Goal: Transaction & Acquisition: Purchase product/service

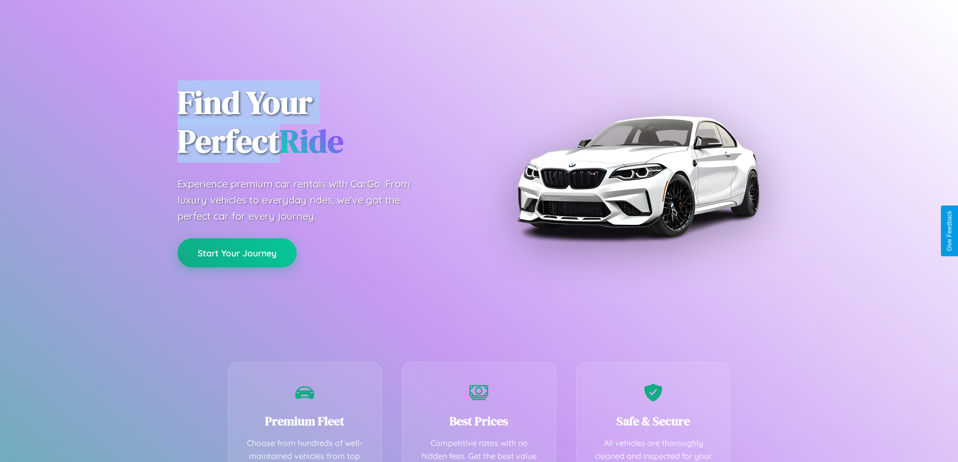
click at [237, 253] on button "Start Your Journey" at bounding box center [237, 252] width 119 height 29
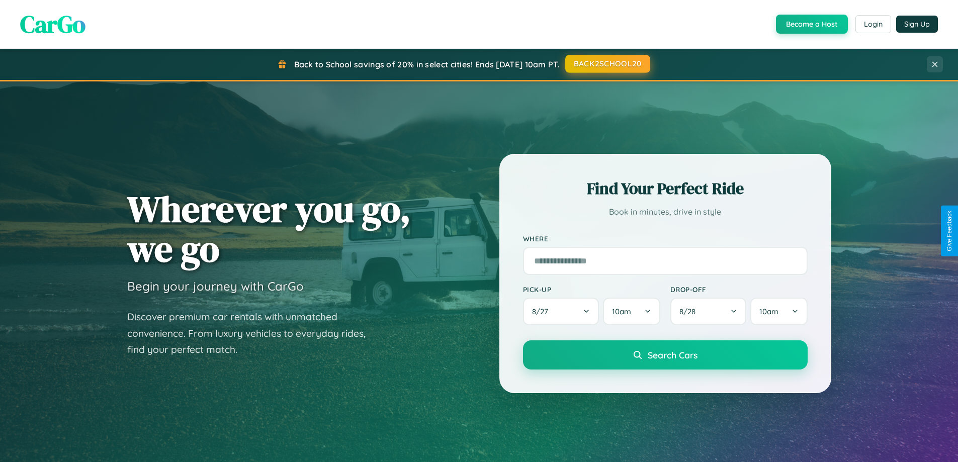
click at [607, 64] on button "BACK2SCHOOL20" at bounding box center [608, 64] width 85 height 18
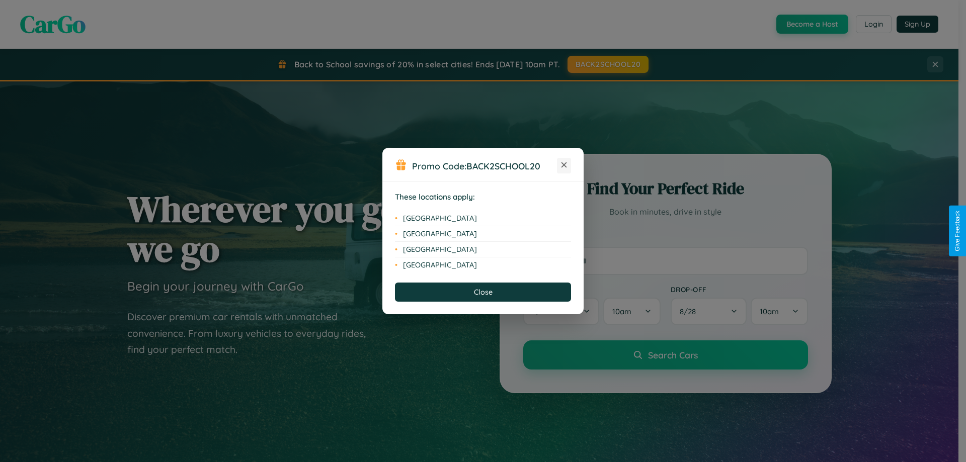
click at [564, 166] on icon at bounding box center [565, 166] width 6 height 6
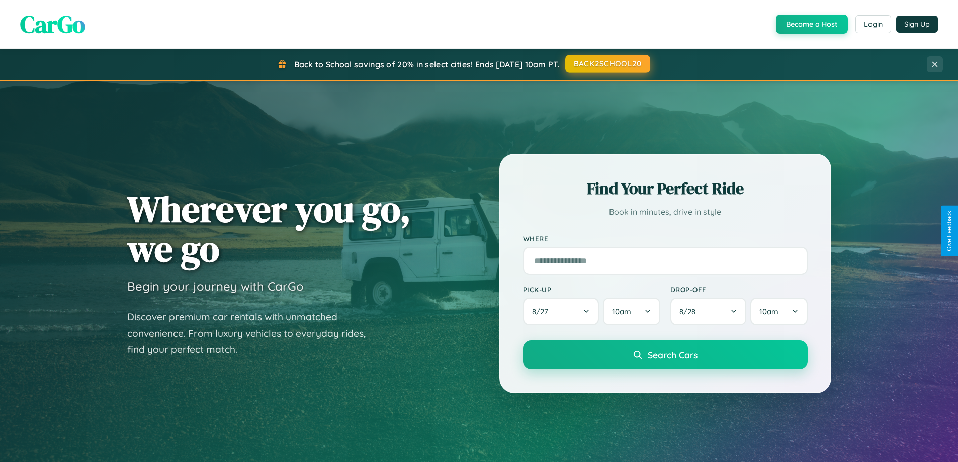
click at [607, 64] on button "BACK2SCHOOL20" at bounding box center [608, 64] width 85 height 18
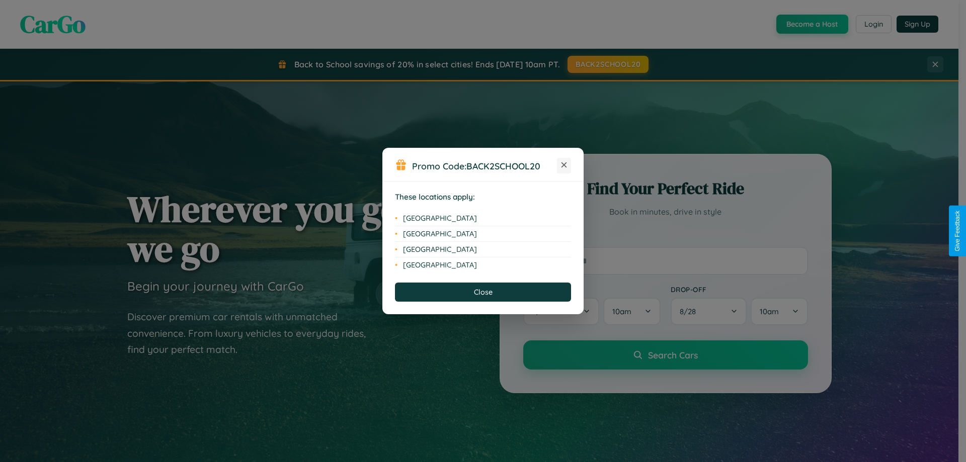
click at [564, 166] on icon at bounding box center [565, 166] width 6 height 6
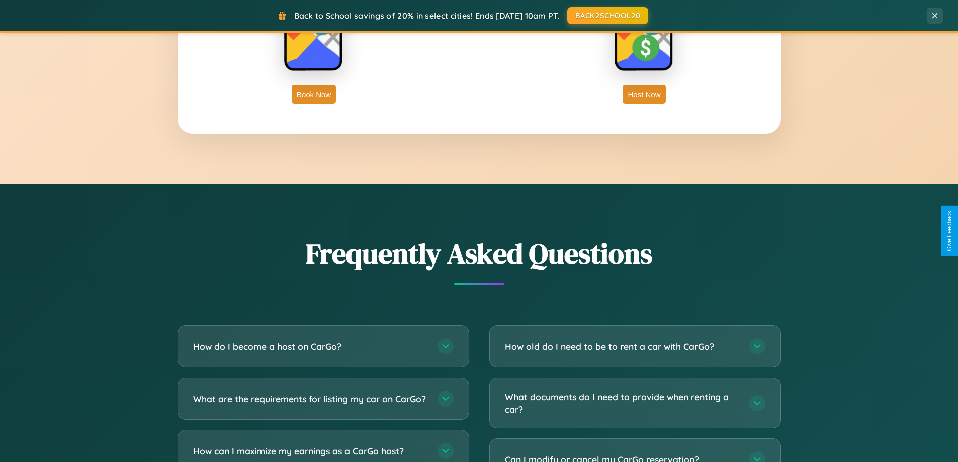
scroll to position [1936, 0]
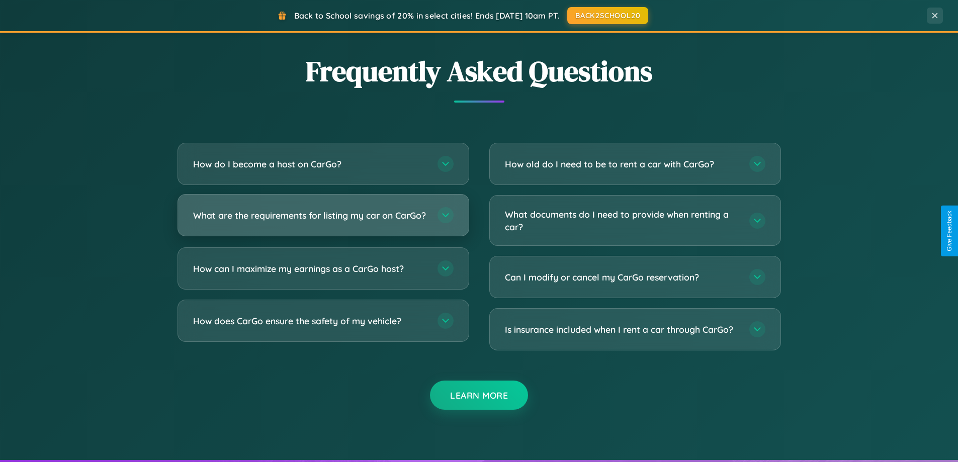
click at [323, 220] on h3 "What are the requirements for listing my car on CarGo?" at bounding box center [310, 215] width 234 height 13
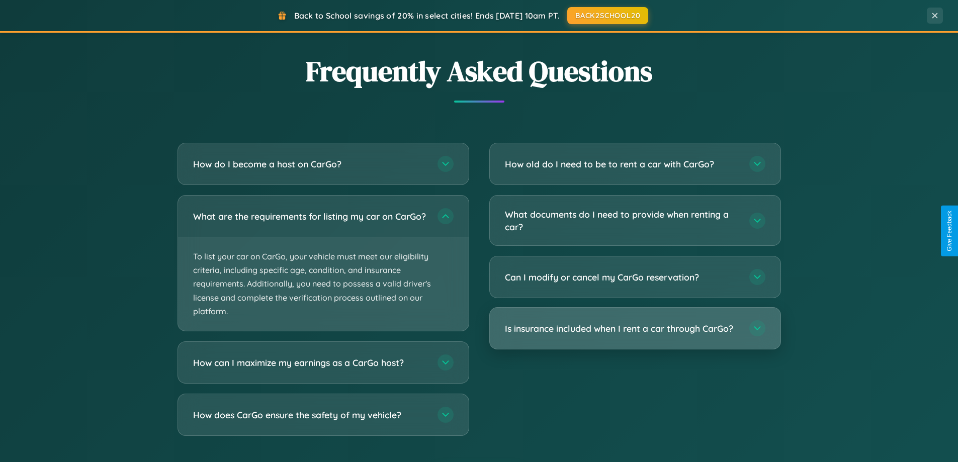
click at [635, 330] on h3 "Is insurance included when I rent a car through CarGo?" at bounding box center [622, 329] width 234 height 13
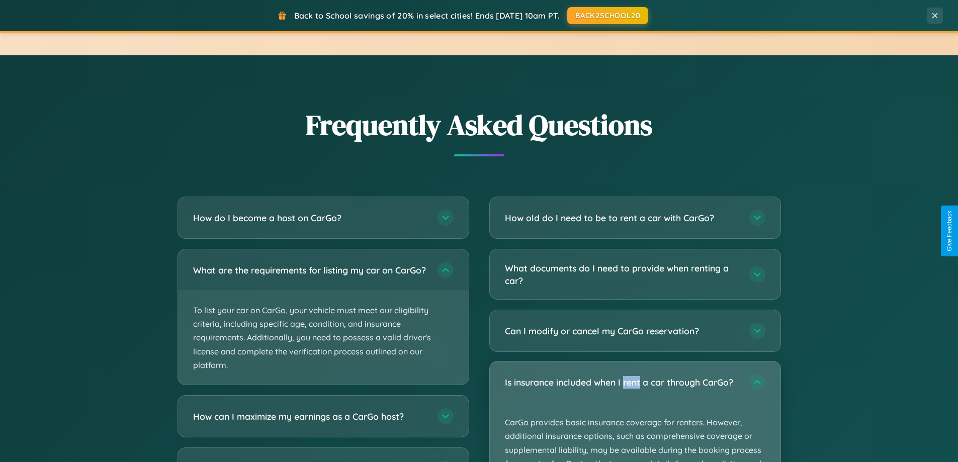
scroll to position [30, 0]
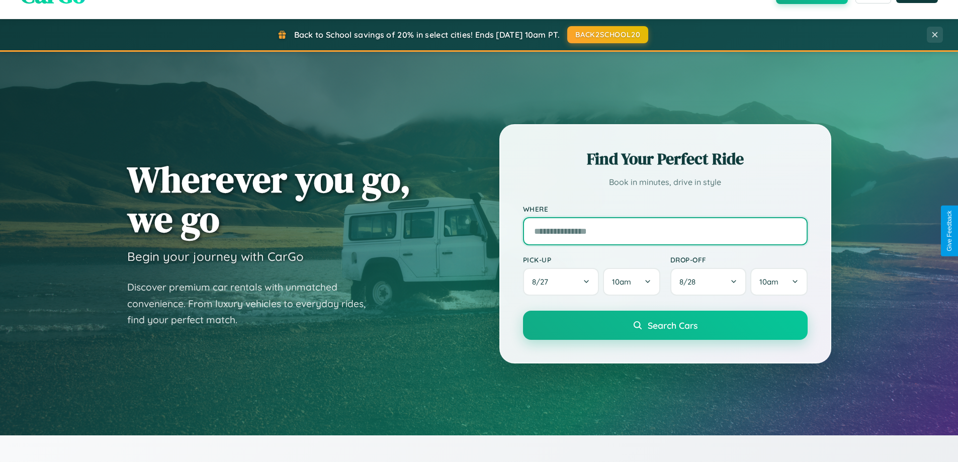
click at [665, 231] on input "text" at bounding box center [665, 231] width 285 height 28
type input "**********"
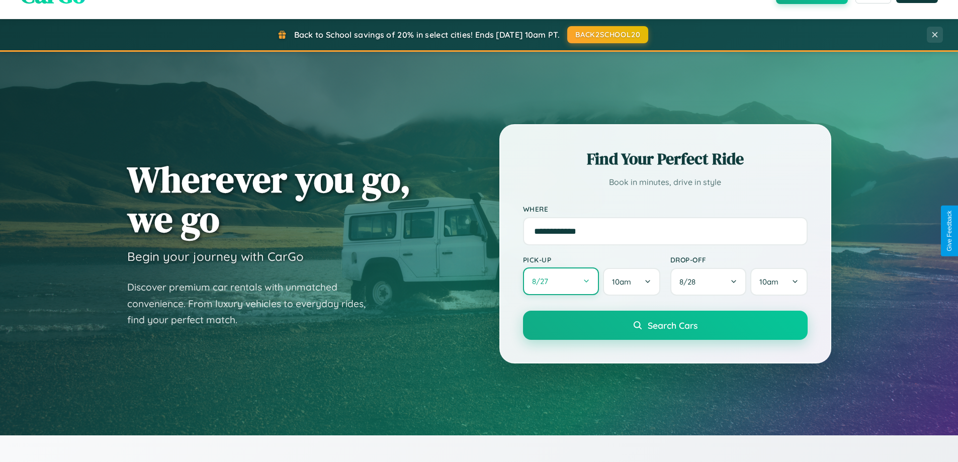
click at [561, 282] on button "8 / 27" at bounding box center [561, 282] width 76 height 28
select select "*"
select select "****"
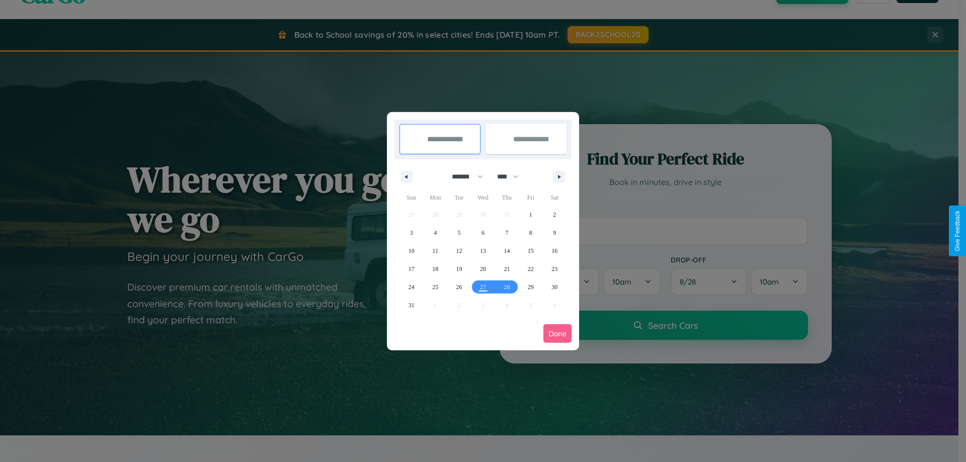
drag, startPoint x: 463, startPoint y: 177, endPoint x: 483, endPoint y: 202, distance: 32.2
click at [463, 177] on select "******* ******** ***** ***** *** **** **** ****** ********* ******* ******** **…" at bounding box center [465, 177] width 43 height 17
select select "*"
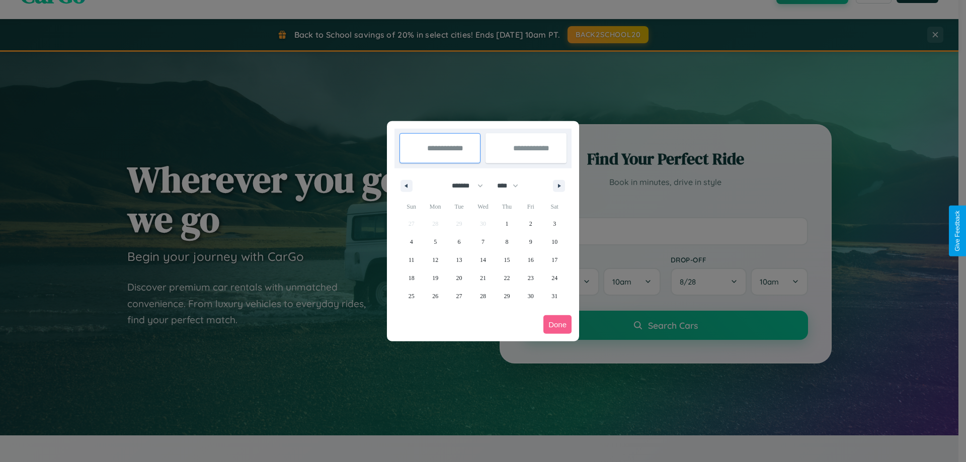
click at [512, 186] on select "**** **** **** **** **** **** **** **** **** **** **** **** **** **** **** ****…" at bounding box center [507, 186] width 30 height 17
select select "****"
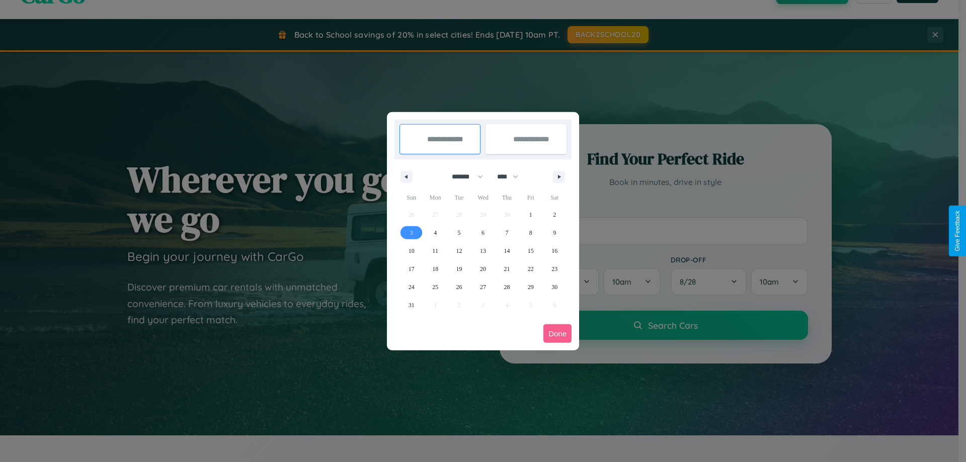
click at [411, 232] on span "3" at bounding box center [411, 233] width 3 height 18
type input "**********"
click at [435, 251] on span "11" at bounding box center [435, 251] width 6 height 18
type input "**********"
click at [557, 334] on button "Done" at bounding box center [557, 334] width 28 height 19
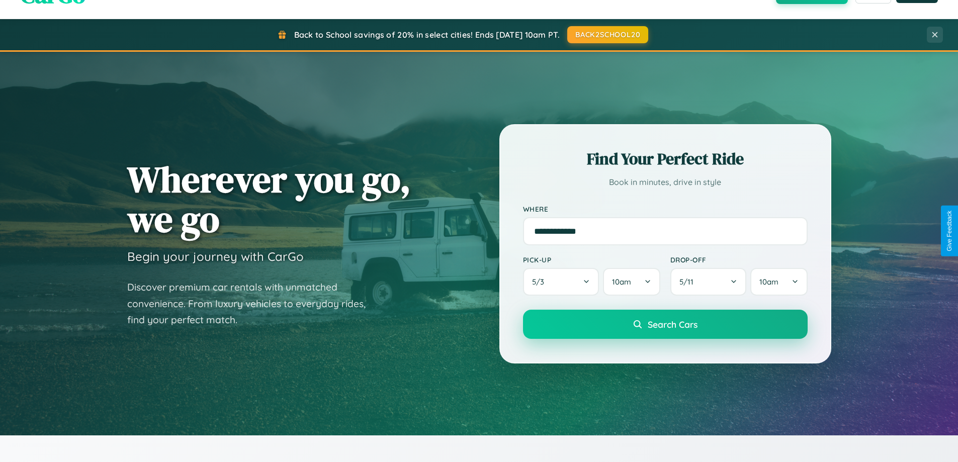
click at [665, 325] on span "Search Cars" at bounding box center [673, 324] width 50 height 11
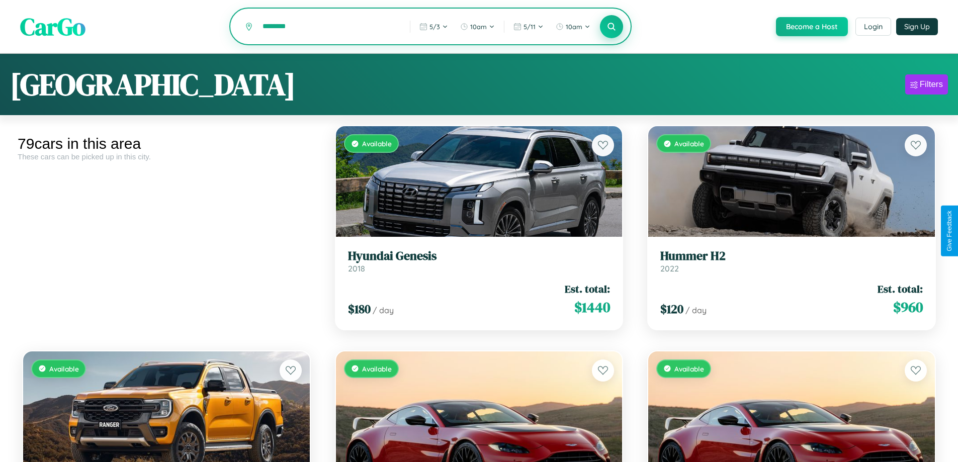
type input "********"
click at [611, 27] on icon at bounding box center [612, 27] width 10 height 10
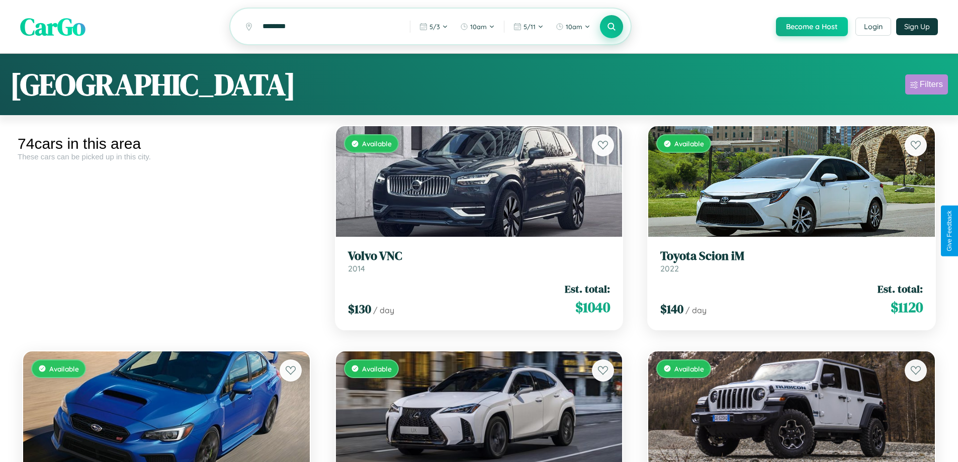
click at [927, 86] on div "Filters" at bounding box center [931, 84] width 23 height 10
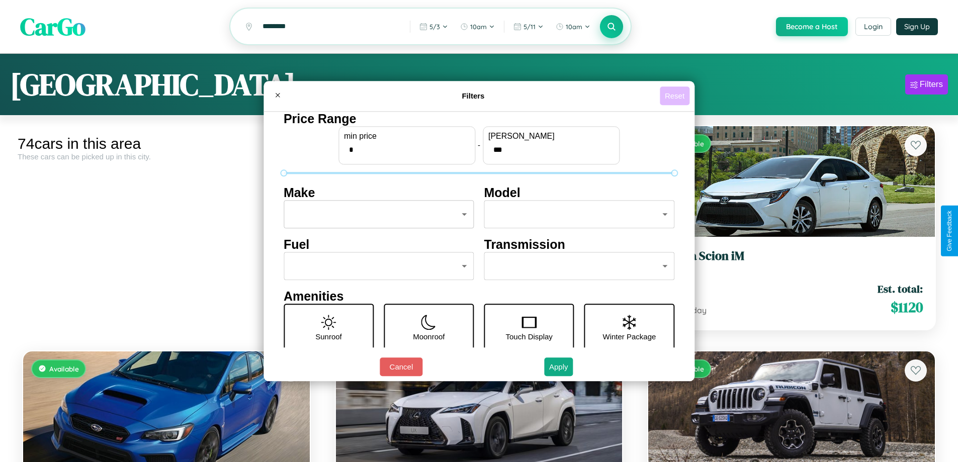
click at [676, 96] on button "Reset" at bounding box center [675, 96] width 30 height 19
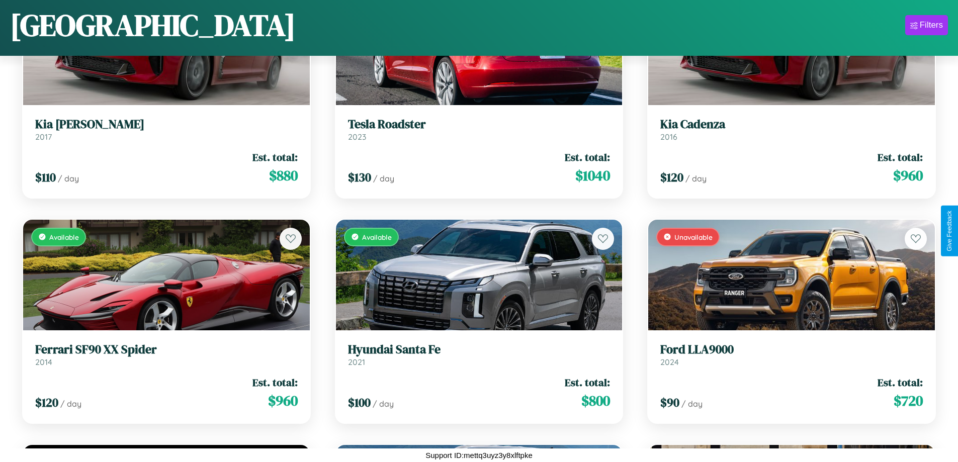
scroll to position [3972, 0]
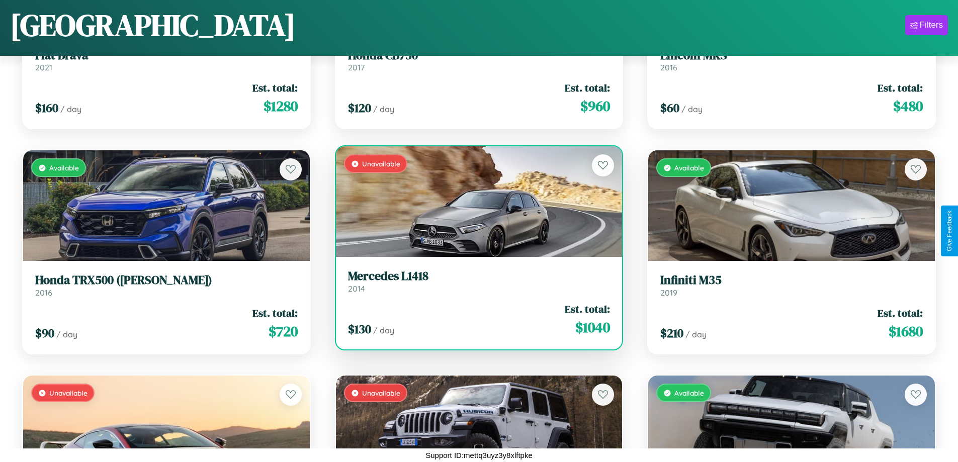
click at [475, 285] on link "Mercedes L1418 2014" at bounding box center [479, 281] width 263 height 25
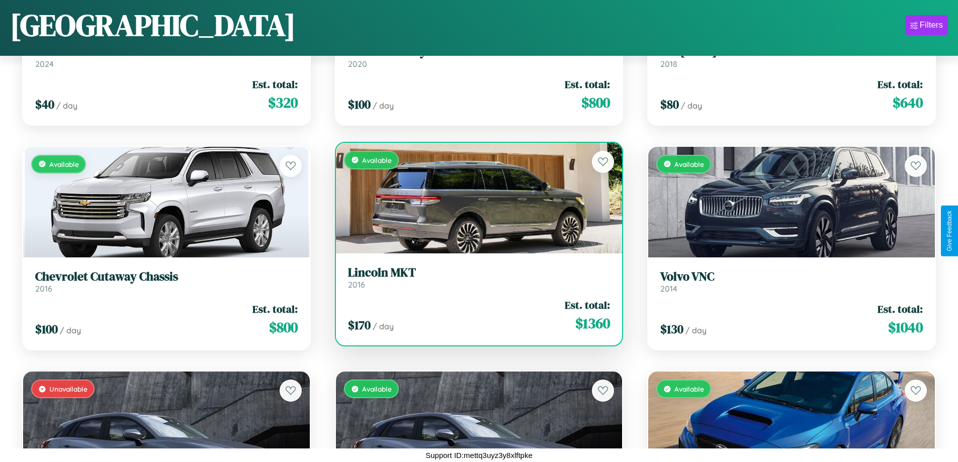
scroll to position [367, 0]
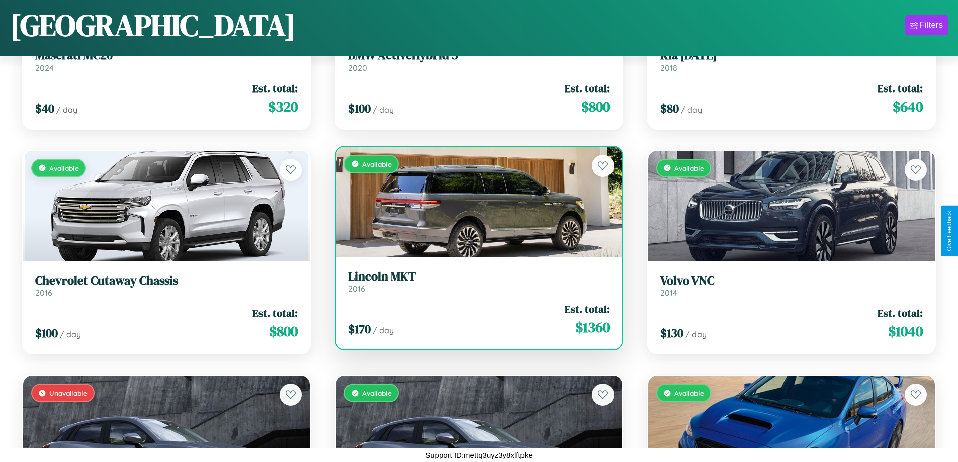
click at [475, 202] on div "Available" at bounding box center [479, 202] width 287 height 111
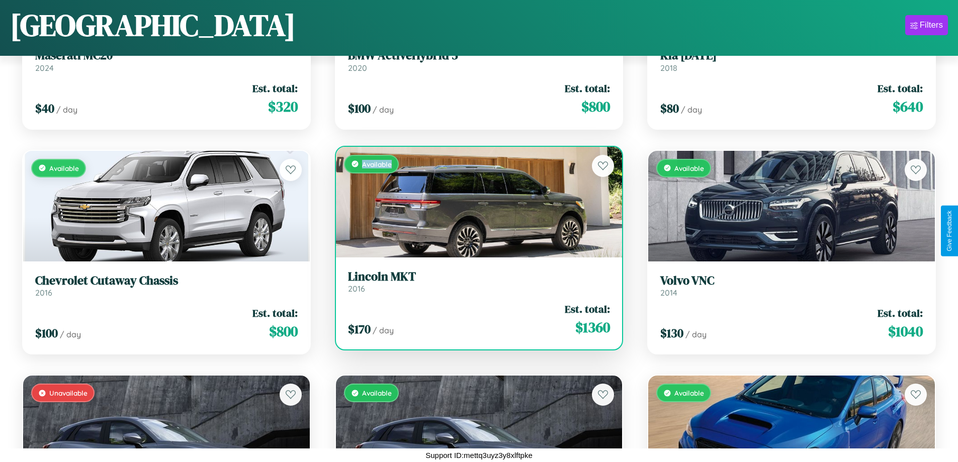
click at [475, 202] on div "Available" at bounding box center [479, 202] width 287 height 111
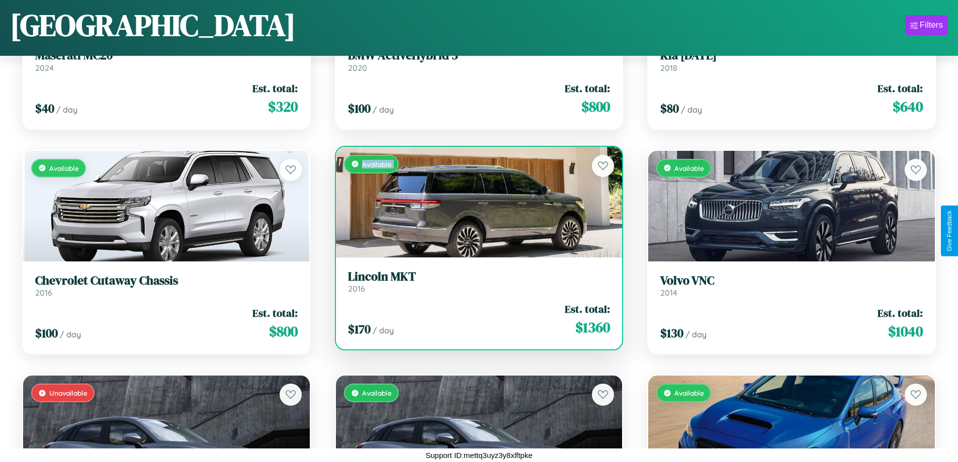
click at [475, 202] on div "Available" at bounding box center [479, 202] width 287 height 111
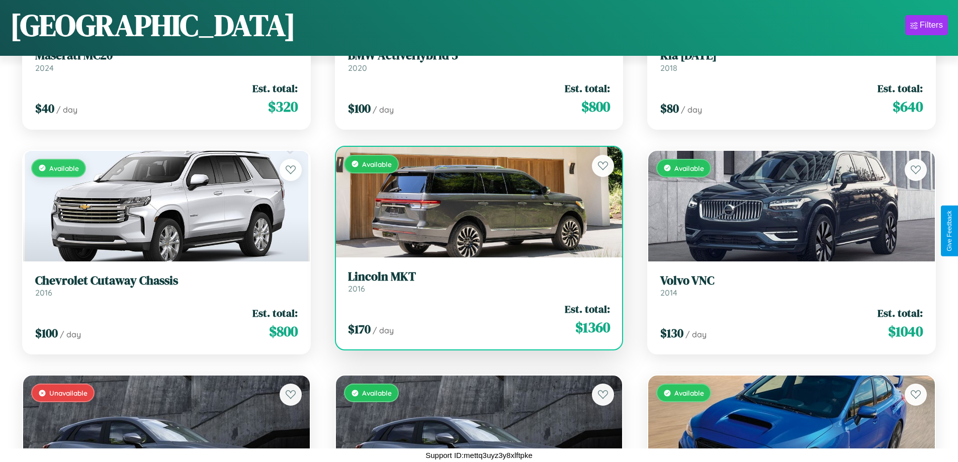
click at [475, 202] on div "Available" at bounding box center [479, 202] width 287 height 111
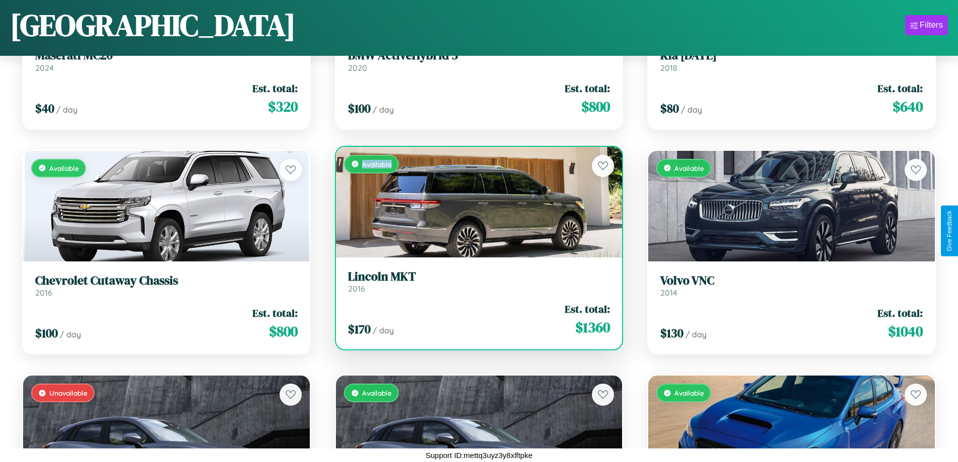
click at [475, 202] on div "Available" at bounding box center [479, 202] width 287 height 111
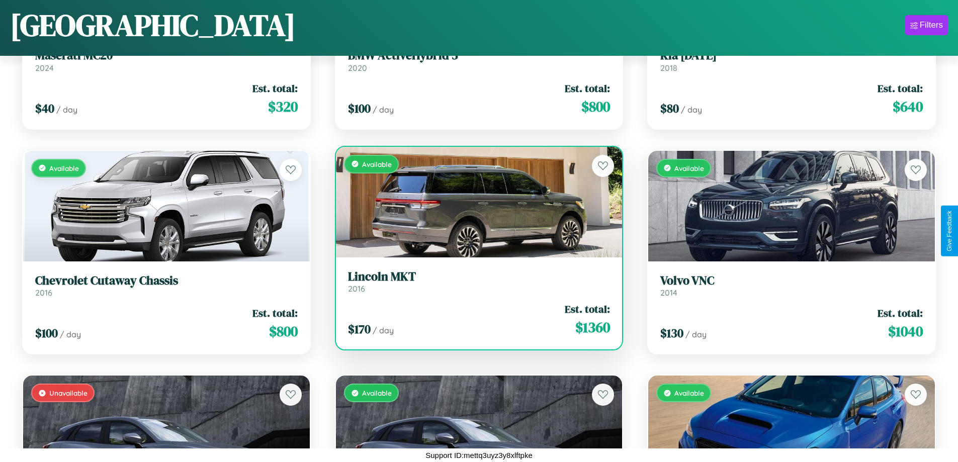
click at [475, 281] on h3 "Lincoln MKT" at bounding box center [479, 277] width 263 height 15
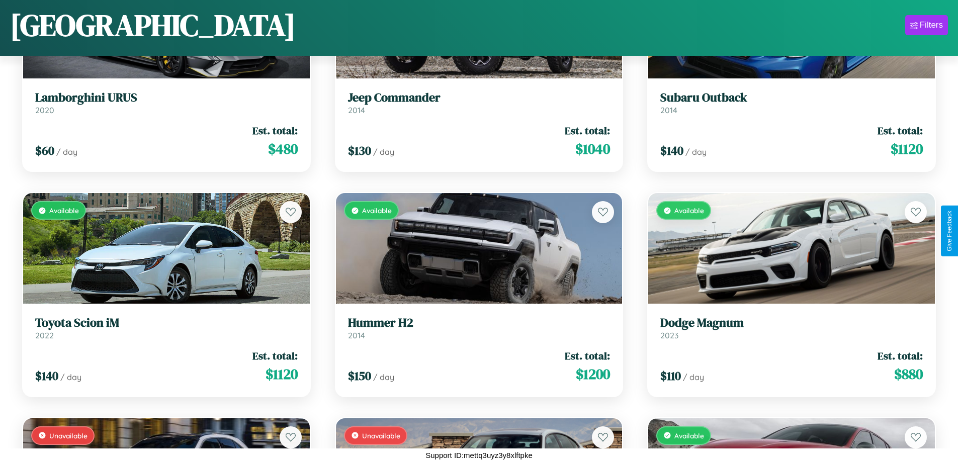
scroll to position [4422, 0]
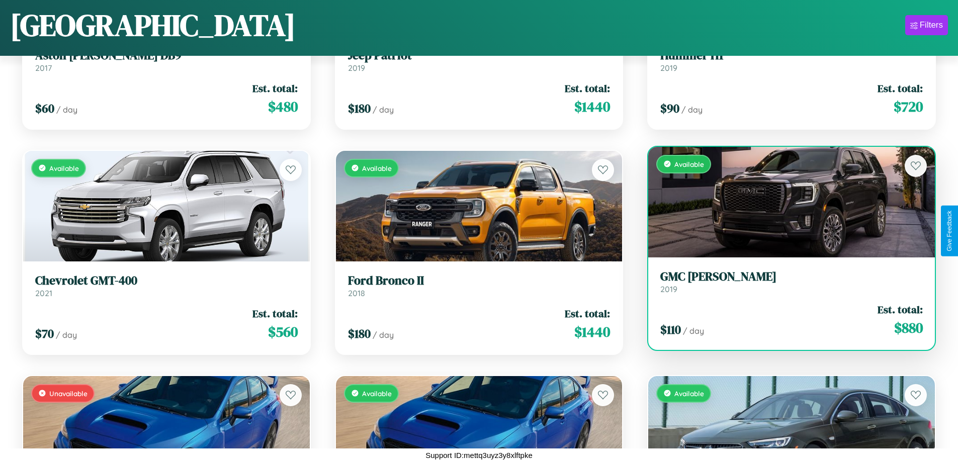
click at [785, 202] on div "Available" at bounding box center [792, 202] width 287 height 111
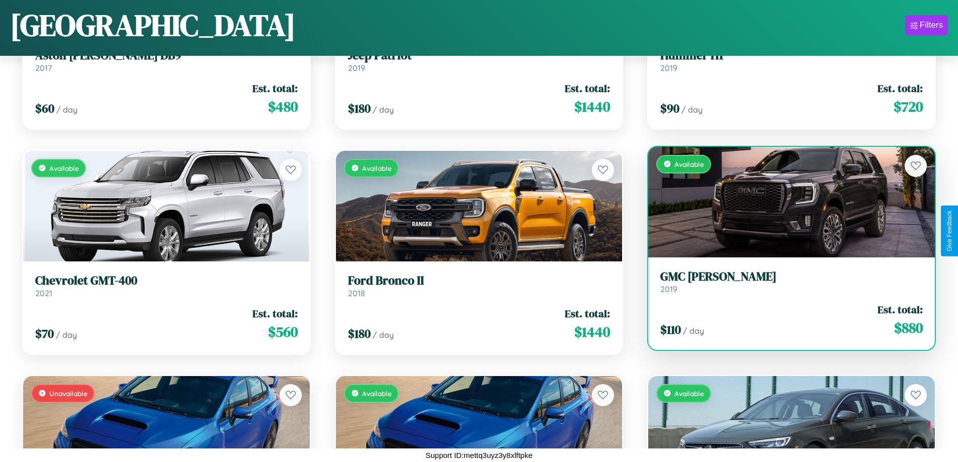
click at [785, 202] on div "Available" at bounding box center [792, 202] width 287 height 111
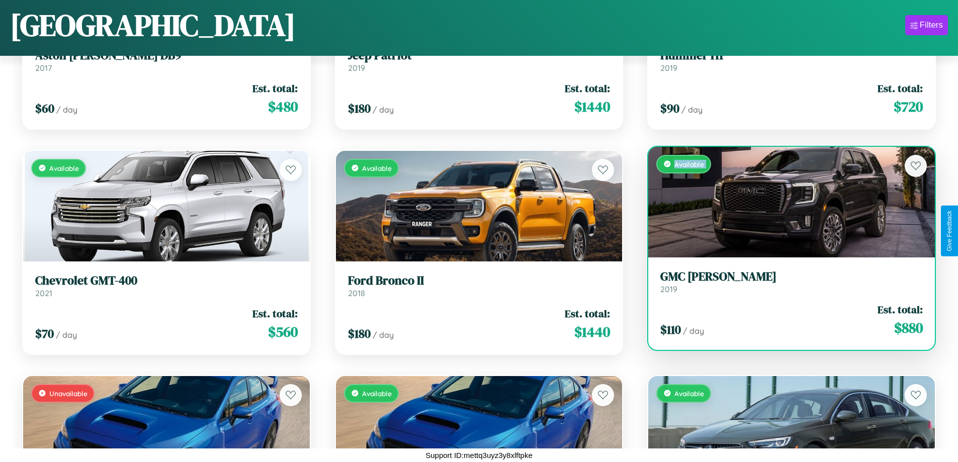
click at [785, 202] on div "Available" at bounding box center [792, 202] width 287 height 111
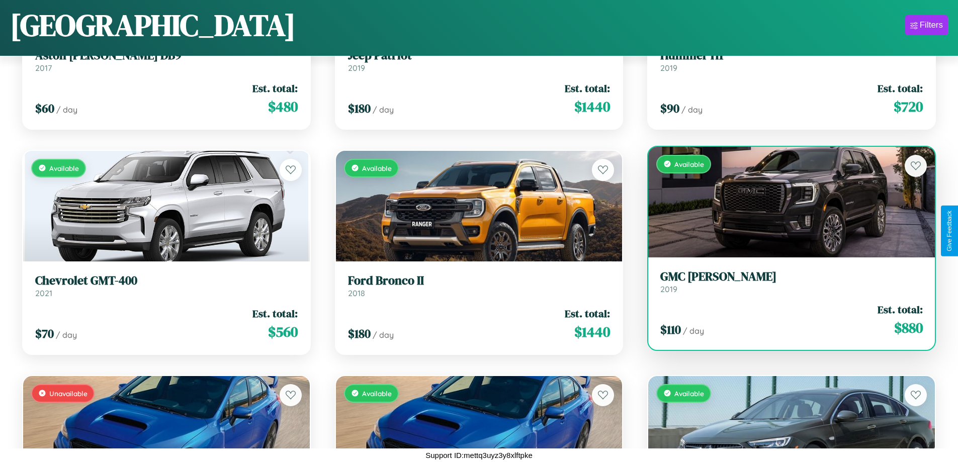
click at [785, 202] on div "Available" at bounding box center [792, 202] width 287 height 111
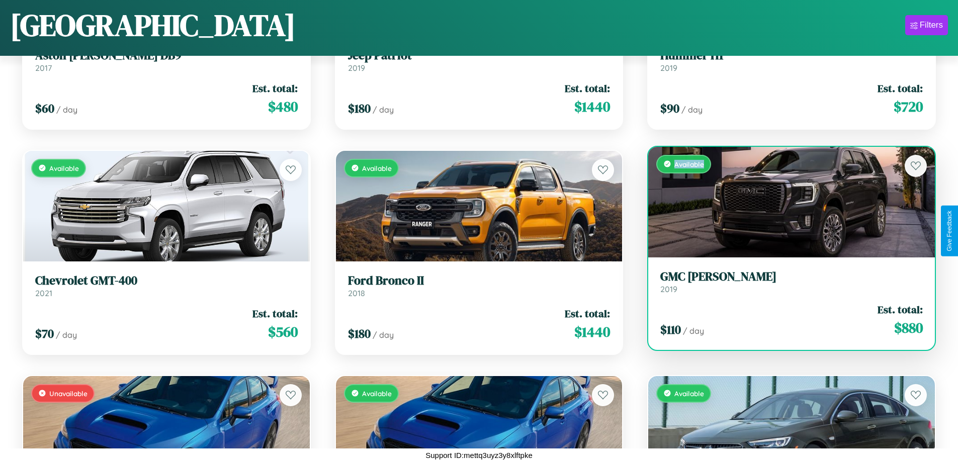
click at [785, 202] on div "Available" at bounding box center [792, 202] width 287 height 111
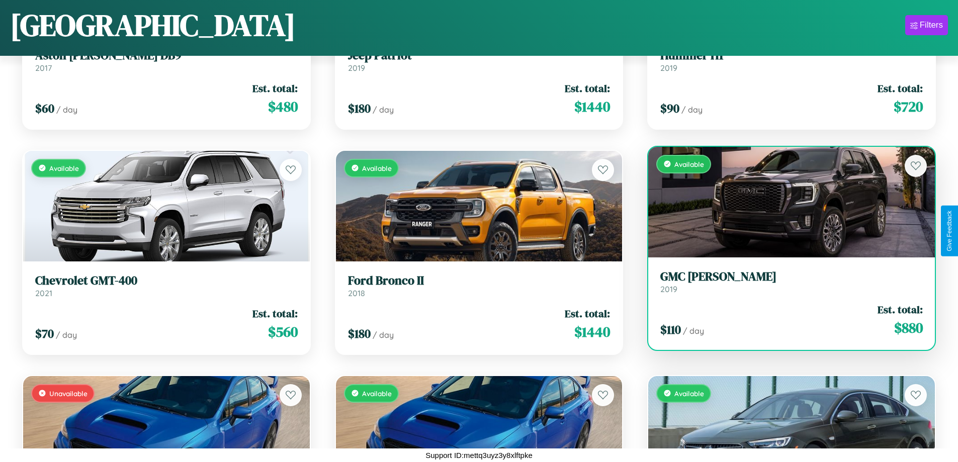
click at [785, 282] on h3 "GMC [PERSON_NAME]" at bounding box center [792, 277] width 263 height 15
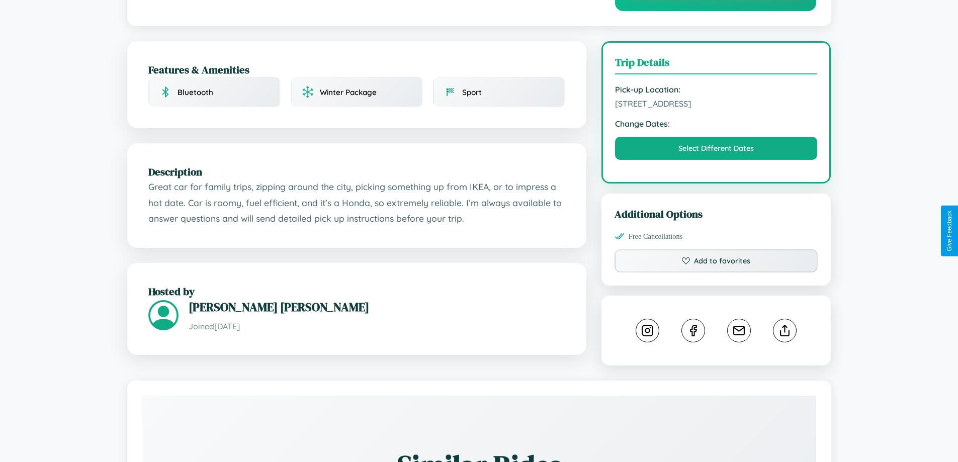
scroll to position [362, 0]
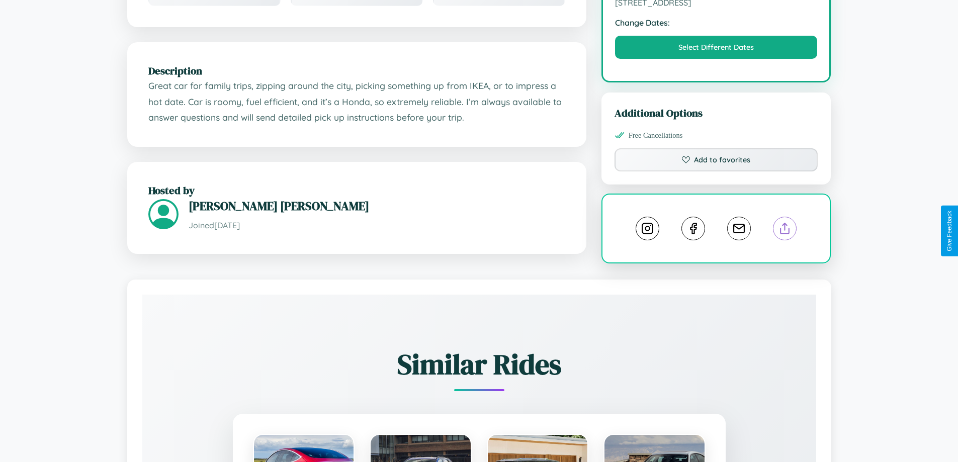
click at [785, 230] on line at bounding box center [785, 226] width 0 height 7
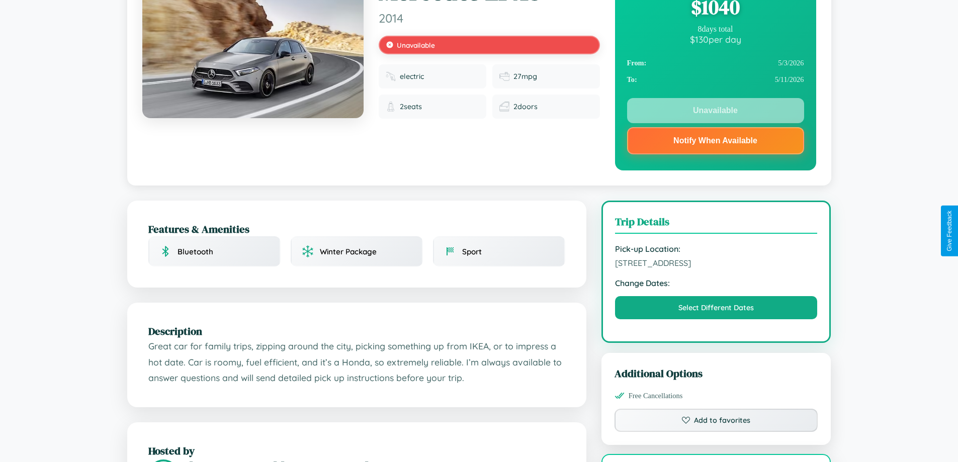
scroll to position [0, 0]
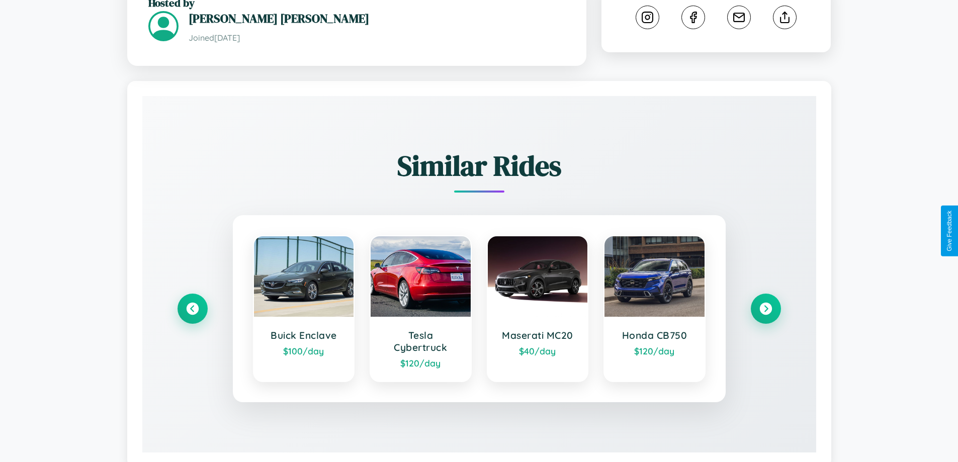
scroll to position [574, 0]
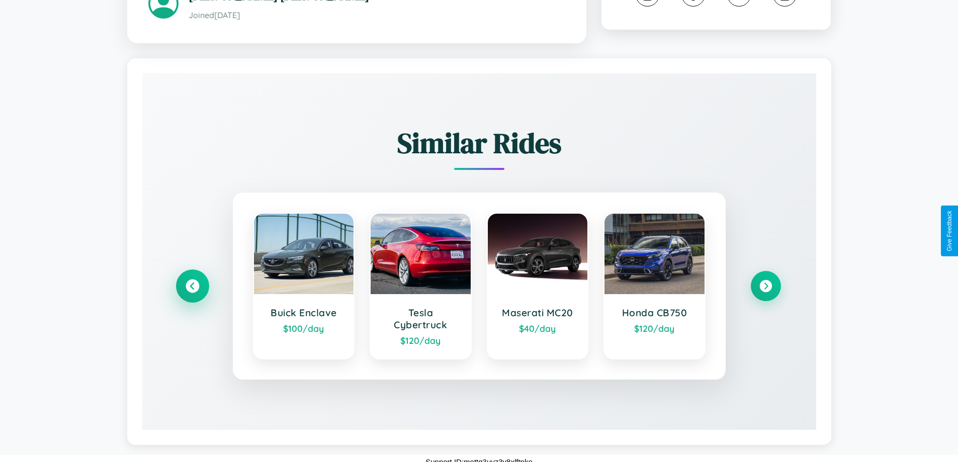
click at [192, 280] on icon at bounding box center [193, 287] width 14 height 14
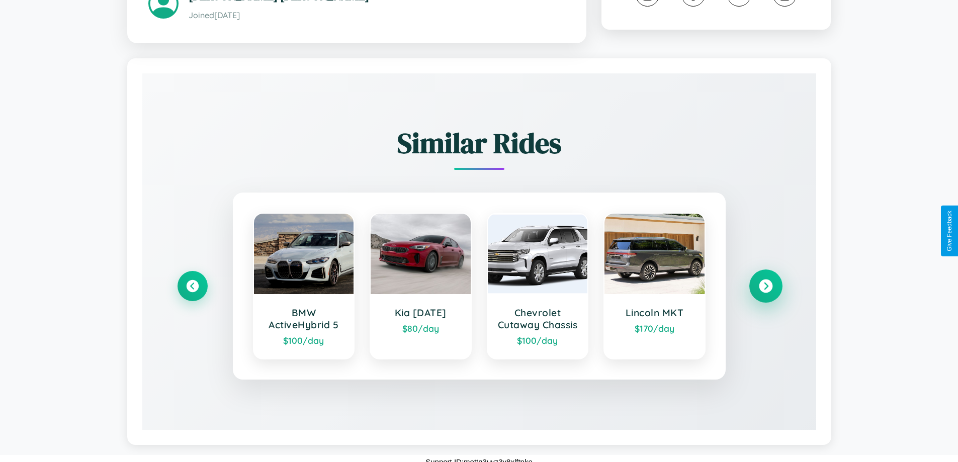
click at [766, 286] on icon at bounding box center [766, 287] width 14 height 14
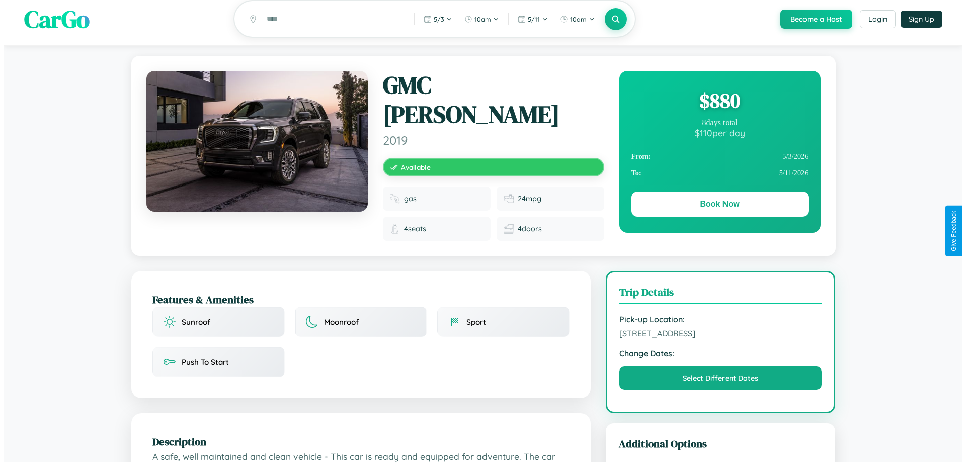
scroll to position [0, 0]
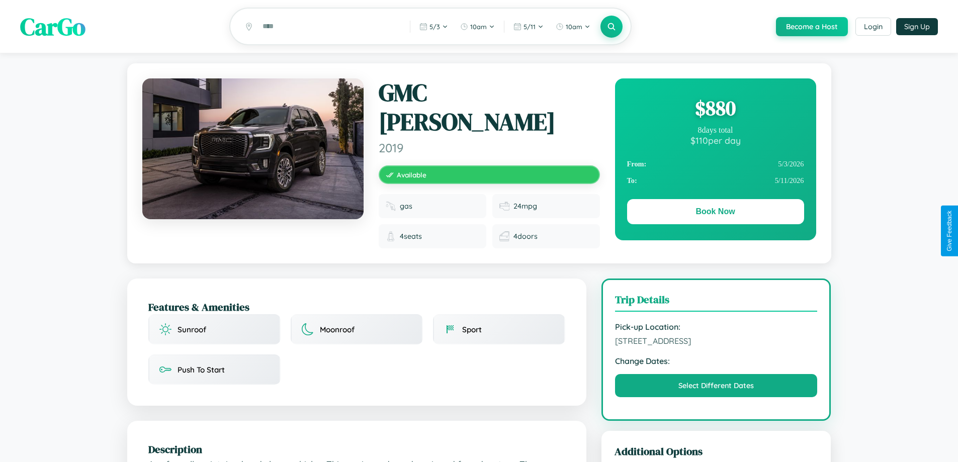
click at [715, 110] on div "$ 880" at bounding box center [715, 108] width 177 height 27
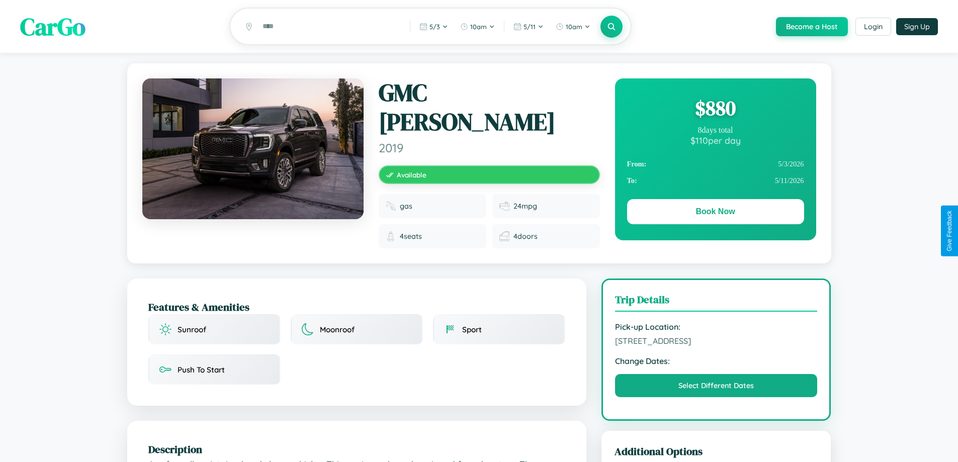
click at [715, 110] on div "$ 880" at bounding box center [715, 108] width 177 height 27
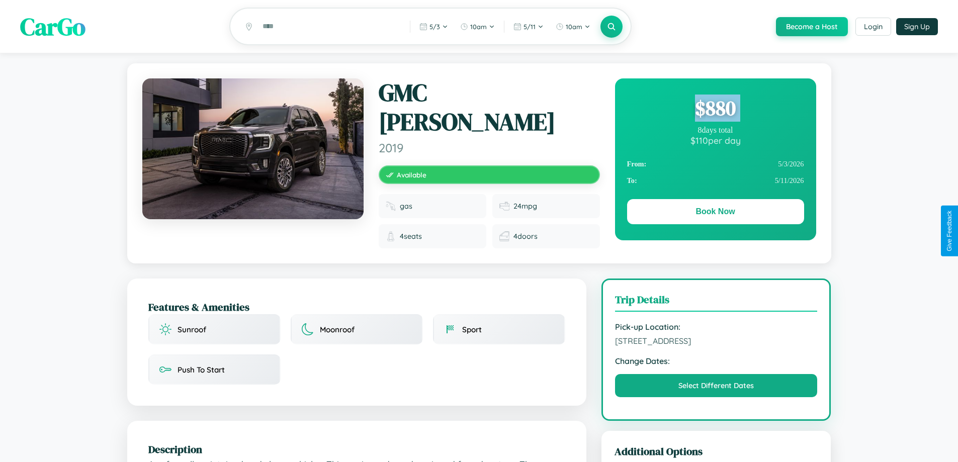
click at [715, 110] on div "$ 880" at bounding box center [715, 108] width 177 height 27
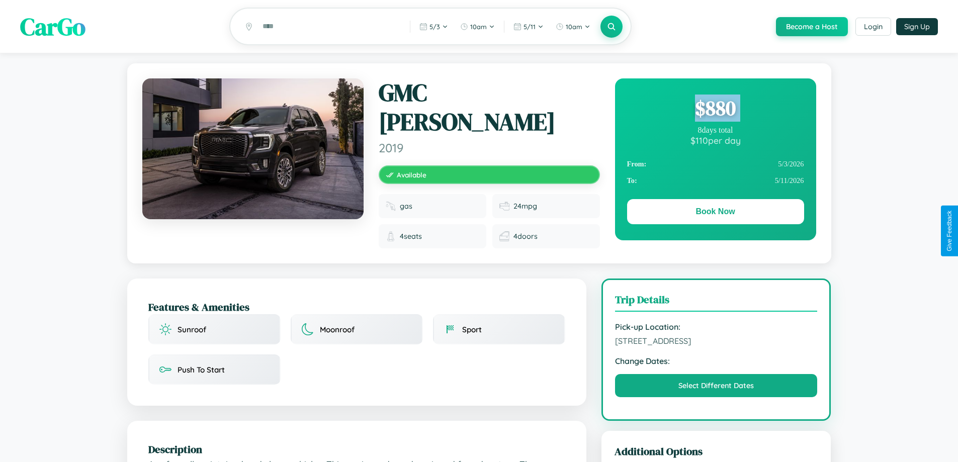
click at [715, 110] on div "$ 880" at bounding box center [715, 108] width 177 height 27
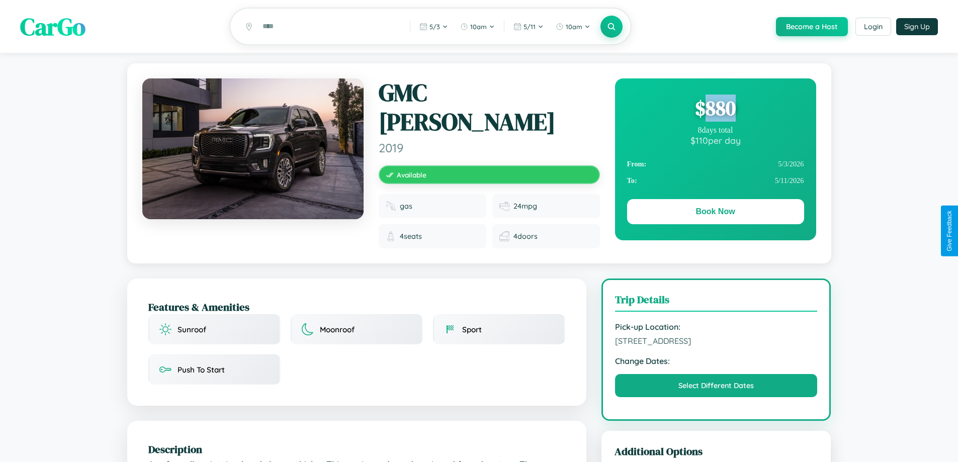
click at [715, 110] on div "$ 880" at bounding box center [715, 108] width 177 height 27
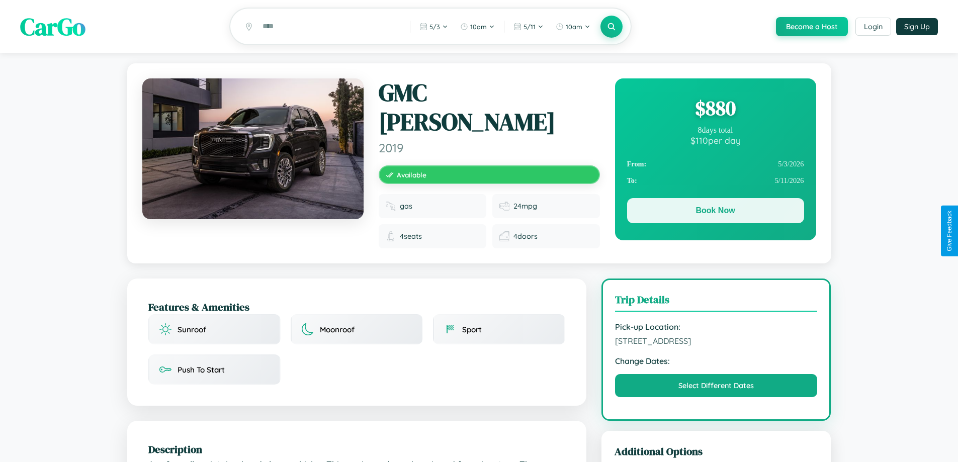
click at [715, 212] on button "Book Now" at bounding box center [715, 210] width 177 height 25
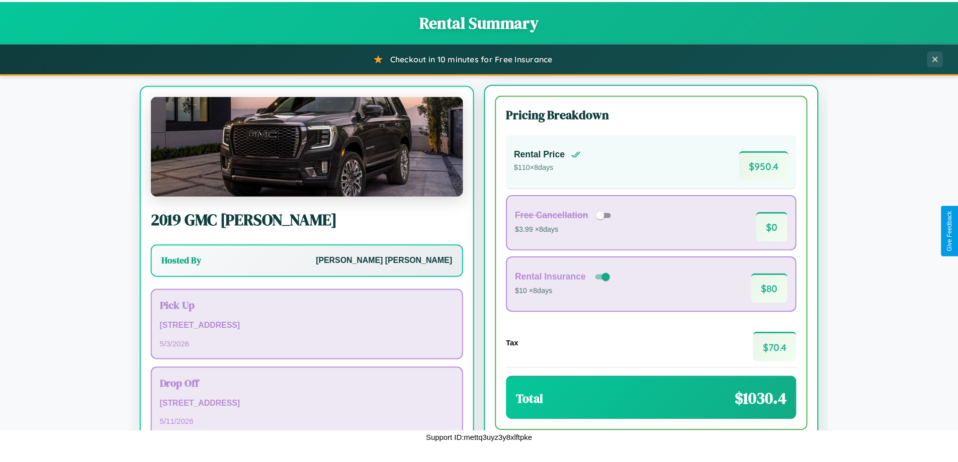
scroll to position [47, 0]
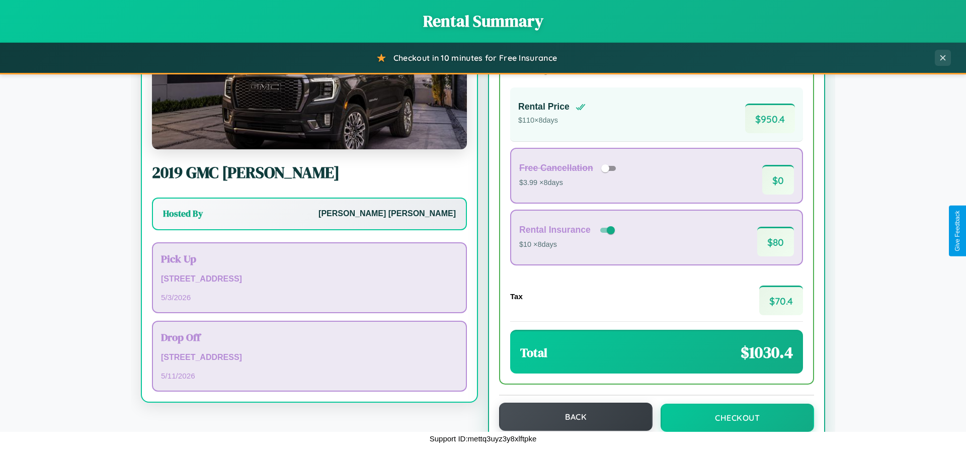
click at [571, 418] on button "Back" at bounding box center [575, 417] width 153 height 28
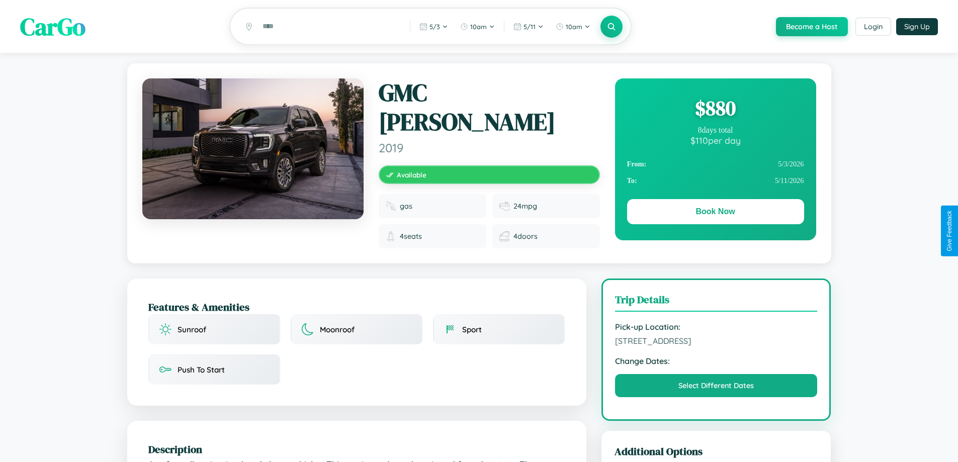
scroll to position [104, 0]
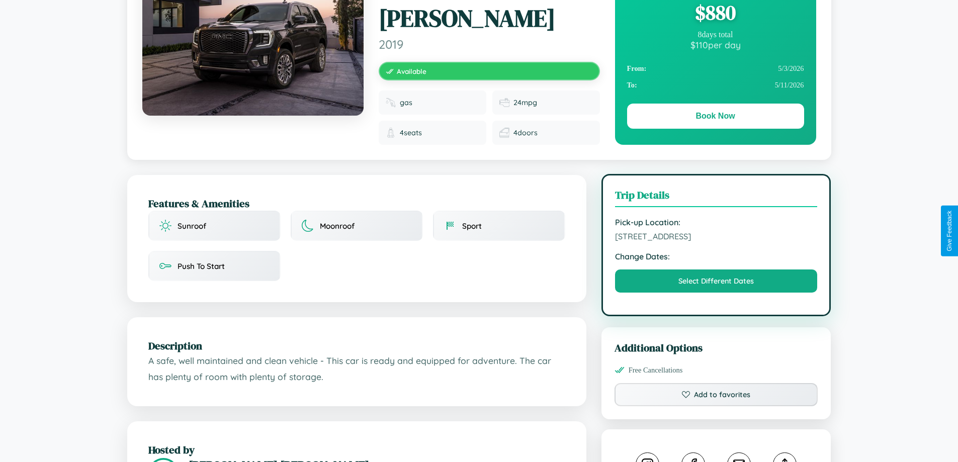
click at [716, 231] on span "6550 Union Street Yokohama 15748 Japan" at bounding box center [716, 236] width 203 height 10
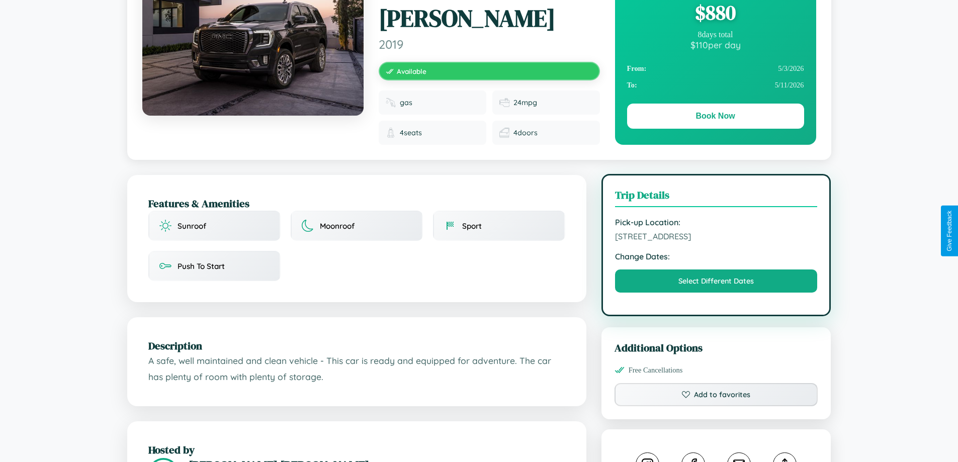
click at [716, 231] on span "6550 Union Street Yokohama 15748 Japan" at bounding box center [716, 236] width 203 height 10
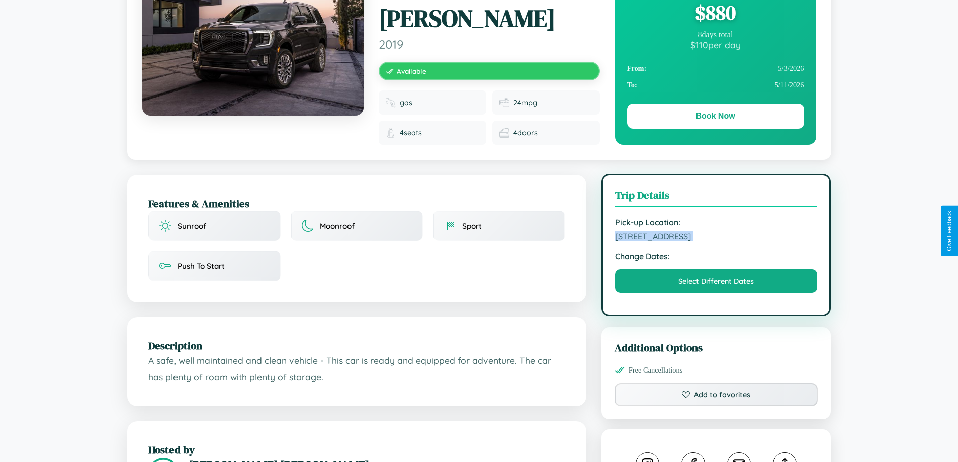
click at [716, 231] on span "6550 Union Street Yokohama 15748 Japan" at bounding box center [716, 236] width 203 height 10
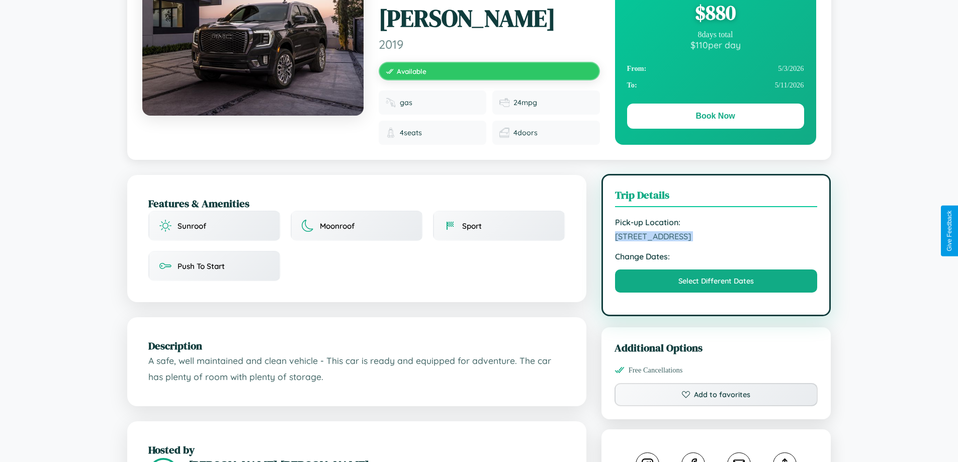
click at [716, 231] on span "6550 Union Street Yokohama 15748 Japan" at bounding box center [716, 236] width 203 height 10
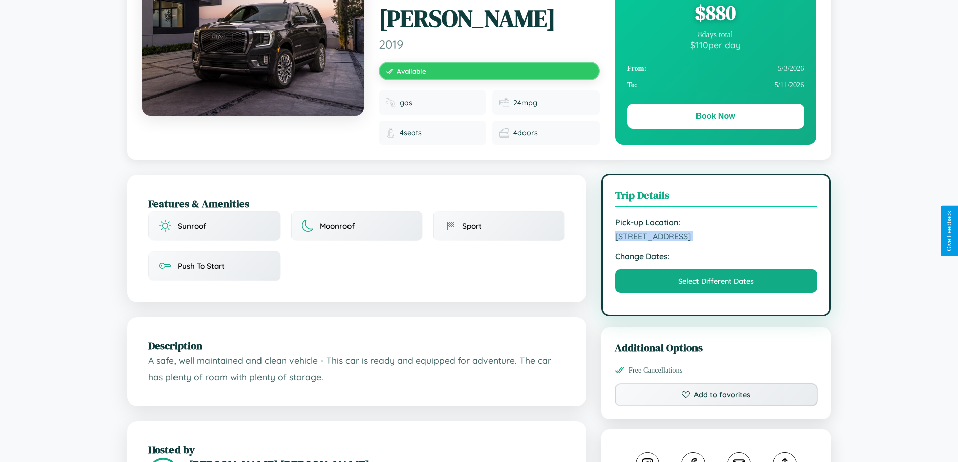
click at [716, 231] on span "6550 Union Street Yokohama 15748 Japan" at bounding box center [716, 236] width 203 height 10
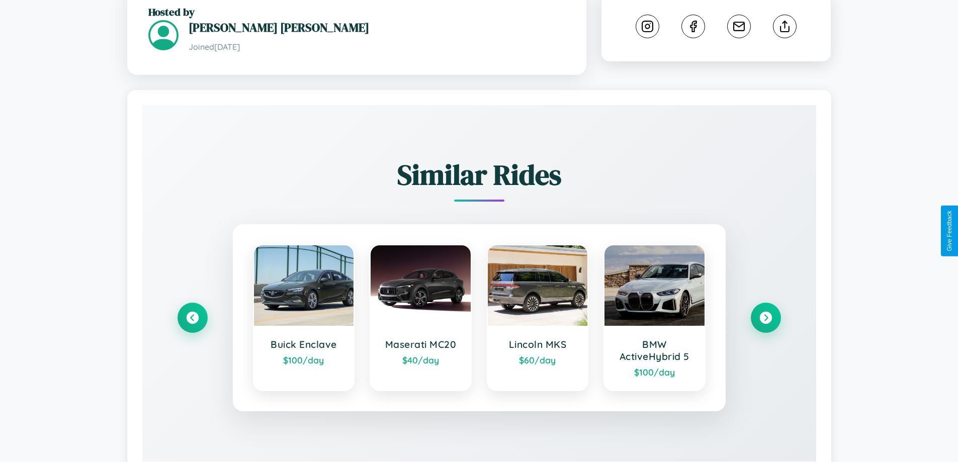
scroll to position [574, 0]
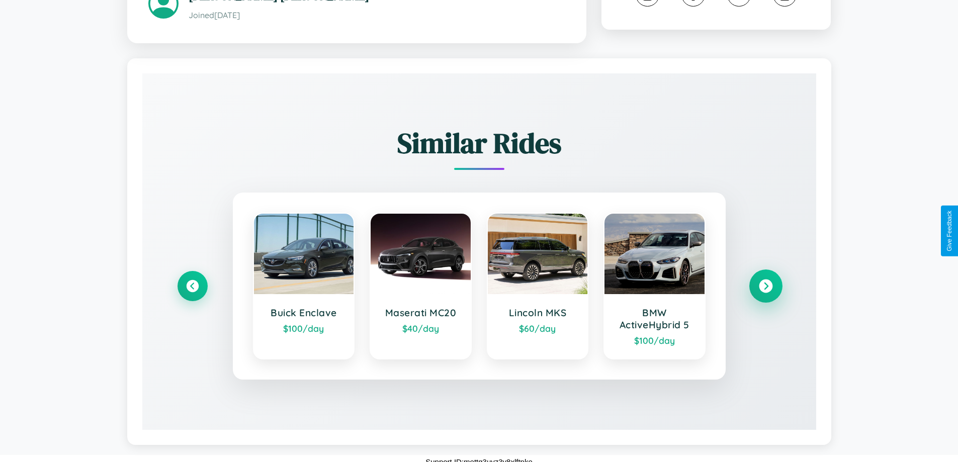
click at [766, 280] on icon at bounding box center [766, 287] width 14 height 14
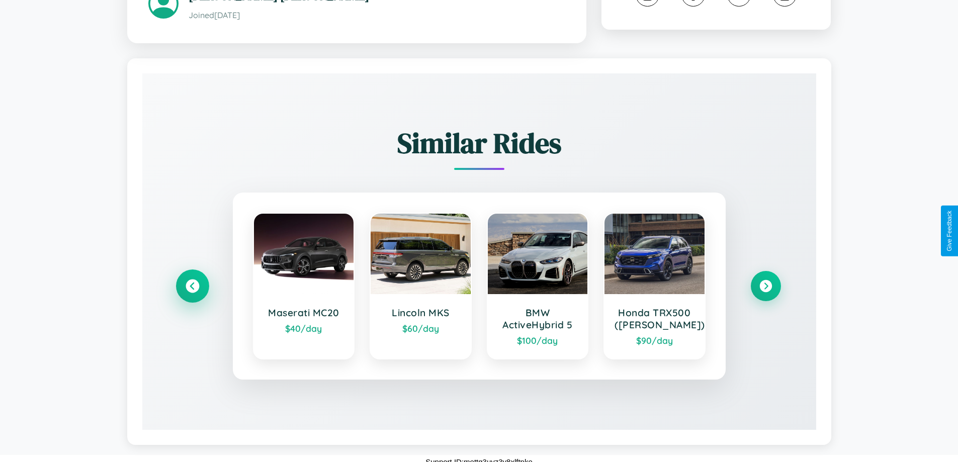
click at [192, 280] on icon at bounding box center [193, 287] width 14 height 14
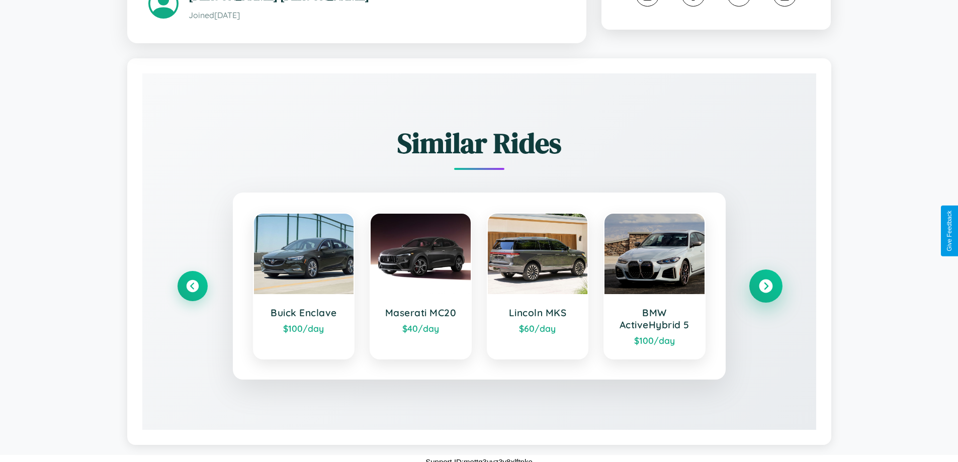
click at [766, 280] on icon at bounding box center [766, 287] width 14 height 14
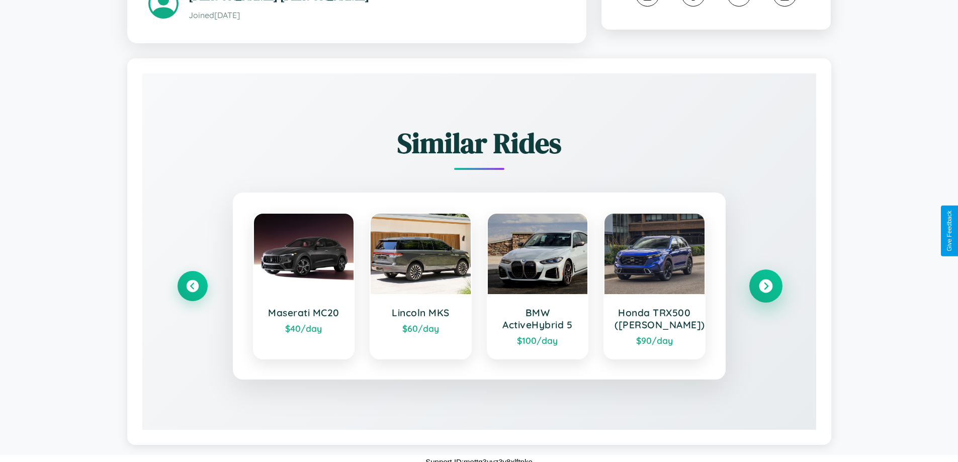
click at [766, 280] on icon at bounding box center [766, 287] width 14 height 14
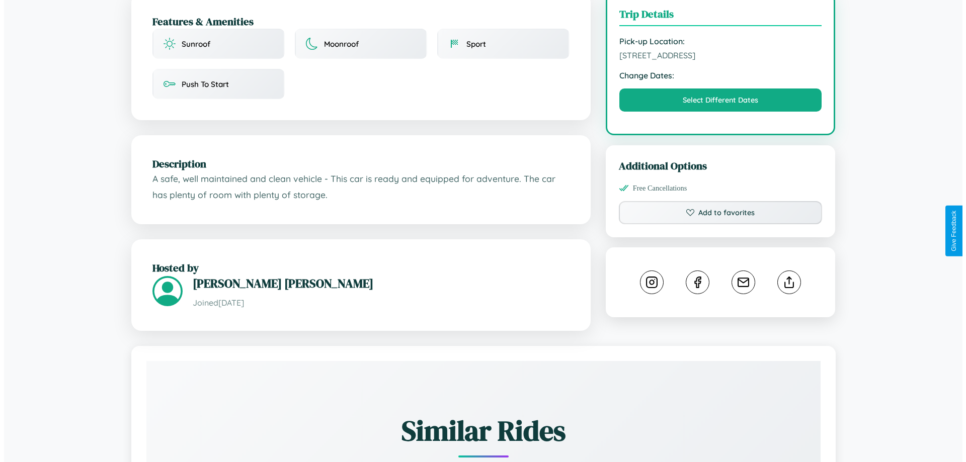
scroll to position [261, 0]
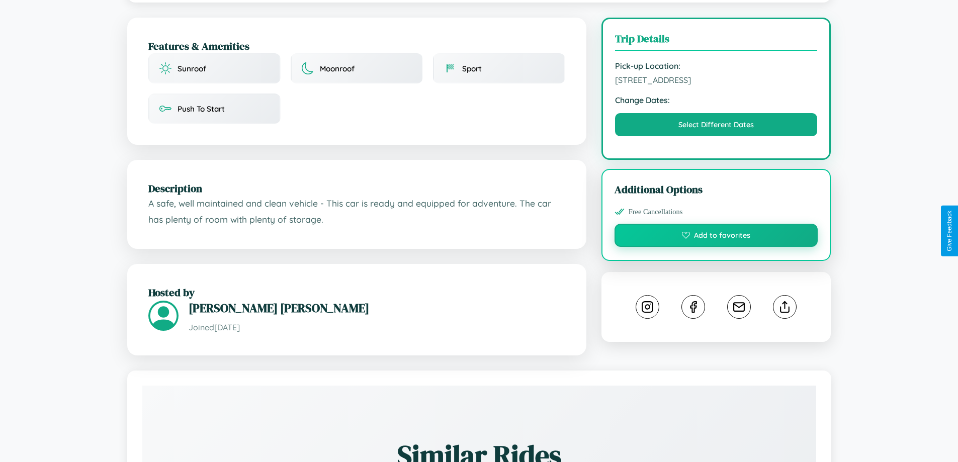
click at [716, 229] on button "Add to favorites" at bounding box center [717, 235] width 204 height 23
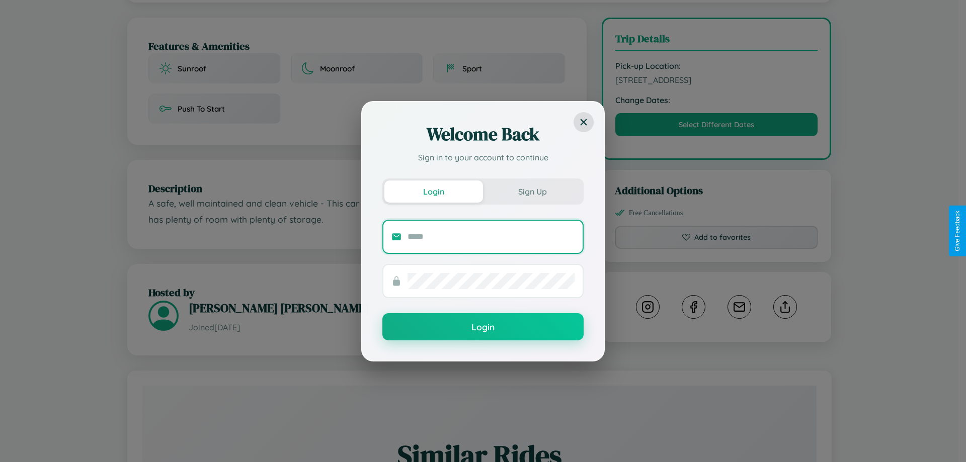
click at [491, 236] on input "text" at bounding box center [491, 237] width 167 height 16
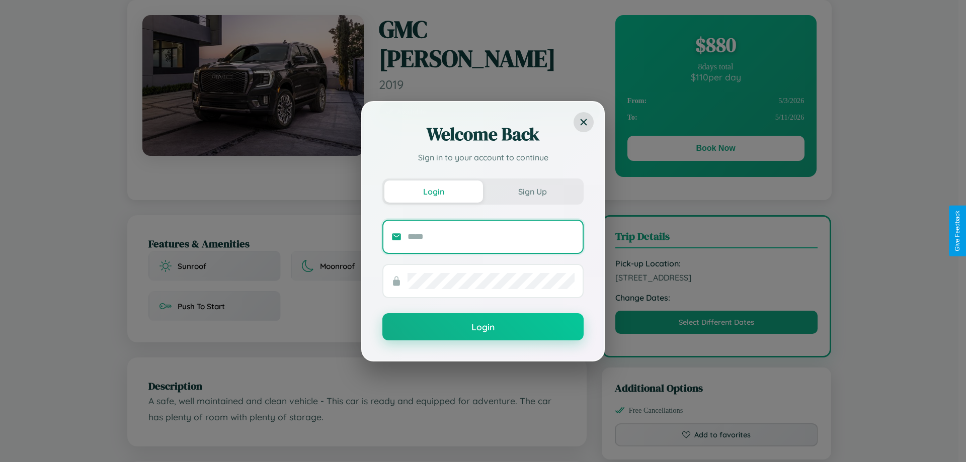
scroll to position [0, 0]
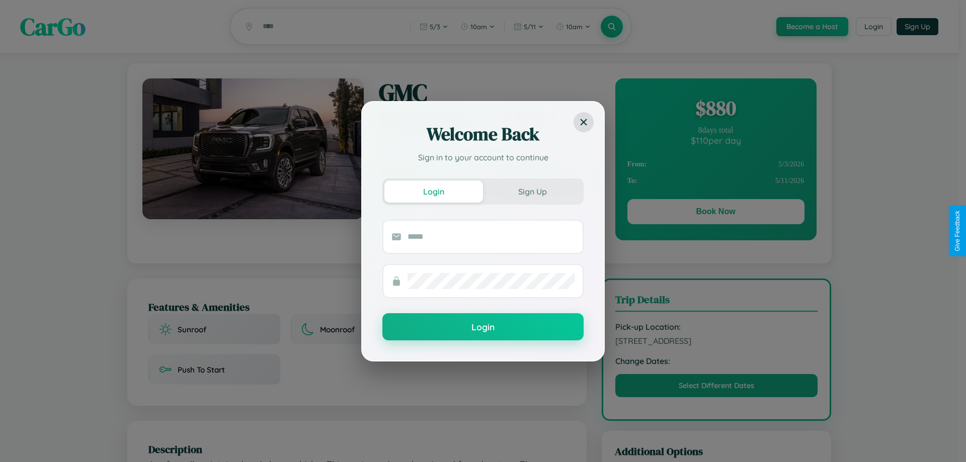
click at [715, 213] on div "Welcome Back Sign in to your account to continue Login Sign Up Login" at bounding box center [483, 231] width 966 height 462
